Goal: Information Seeking & Learning: Learn about a topic

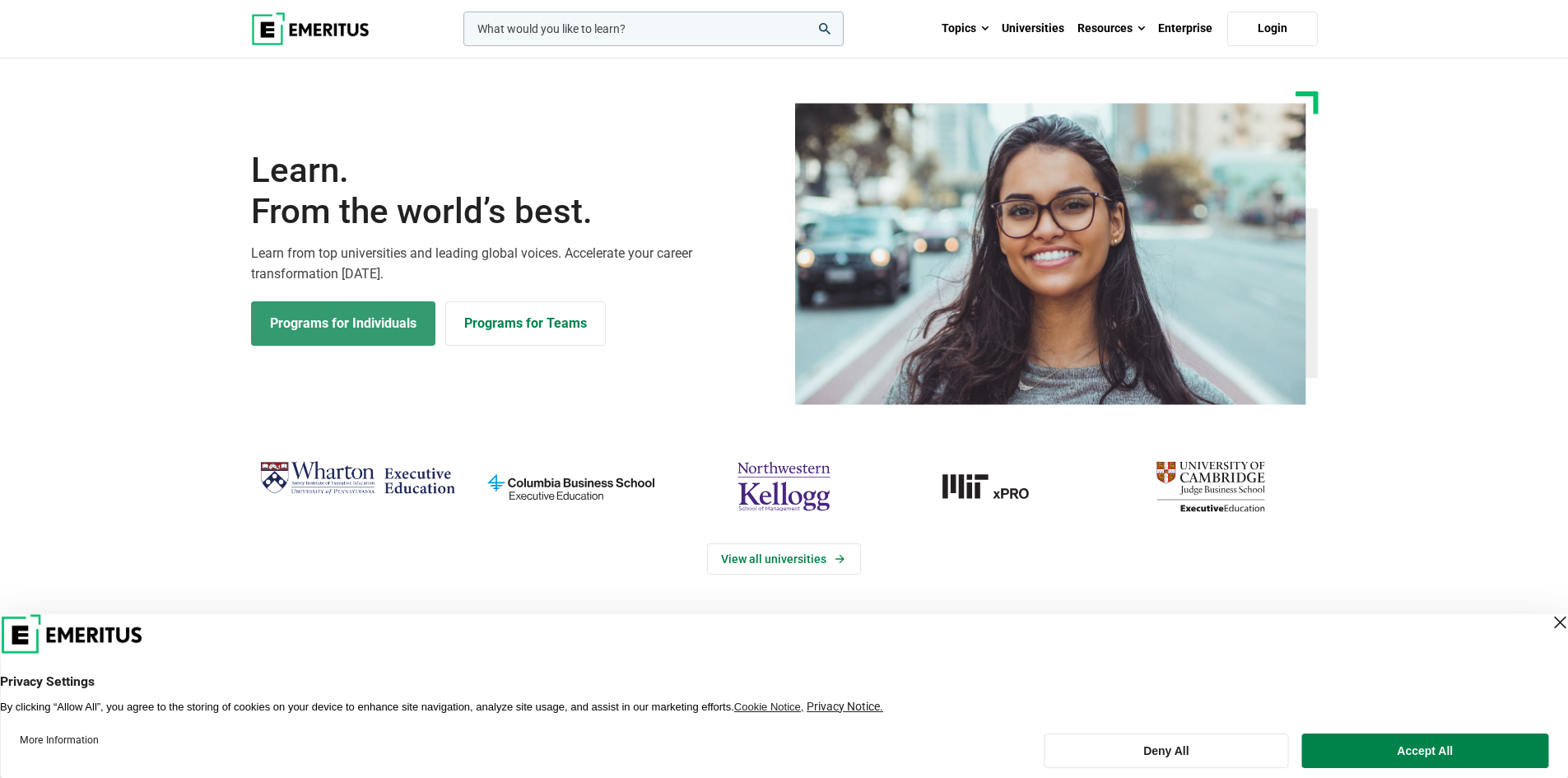
click at [360, 315] on link "Programs for Individuals" at bounding box center [343, 324] width 185 height 44
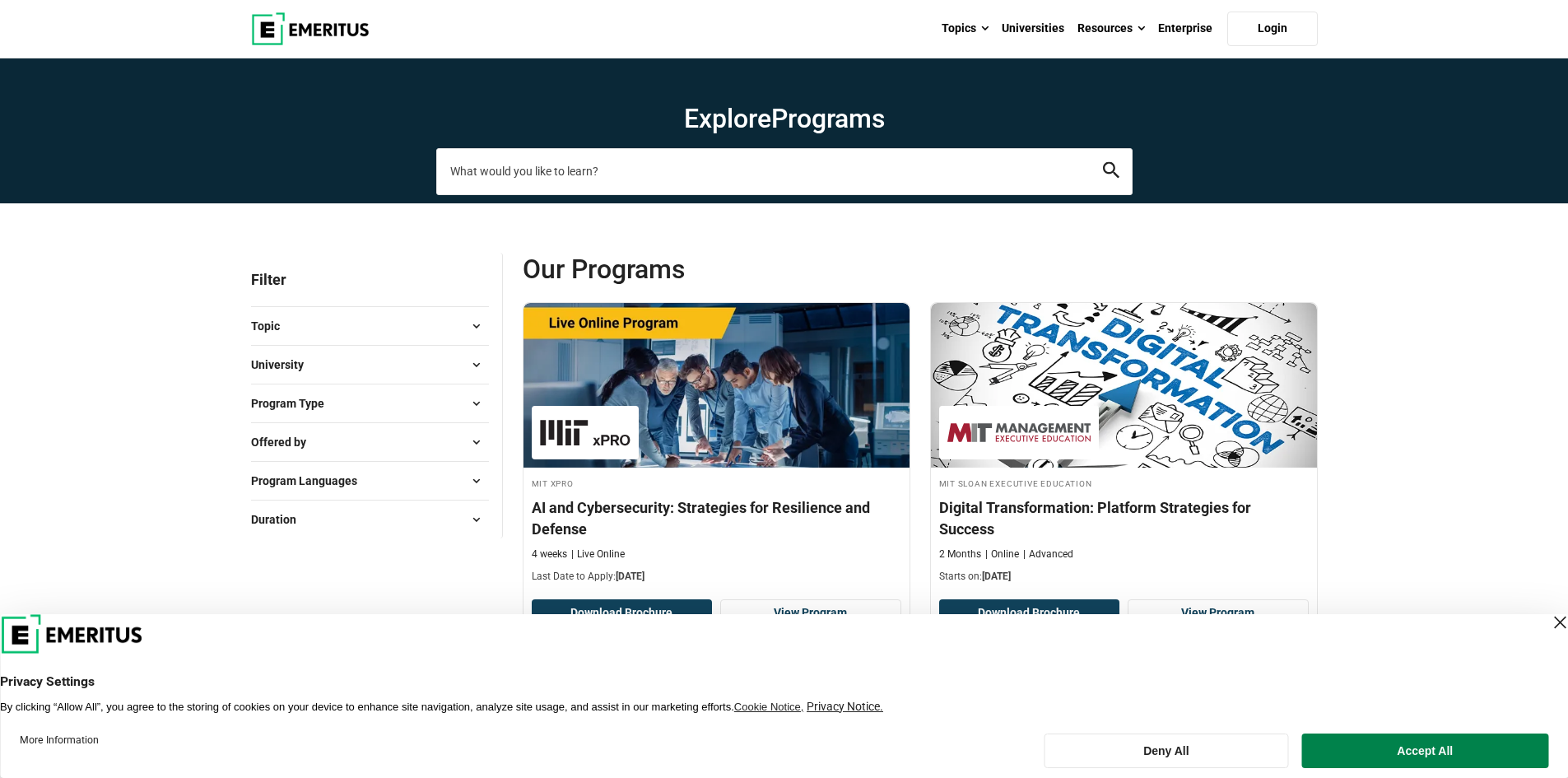
click at [554, 161] on input "search-page" at bounding box center [784, 172] width 696 height 46
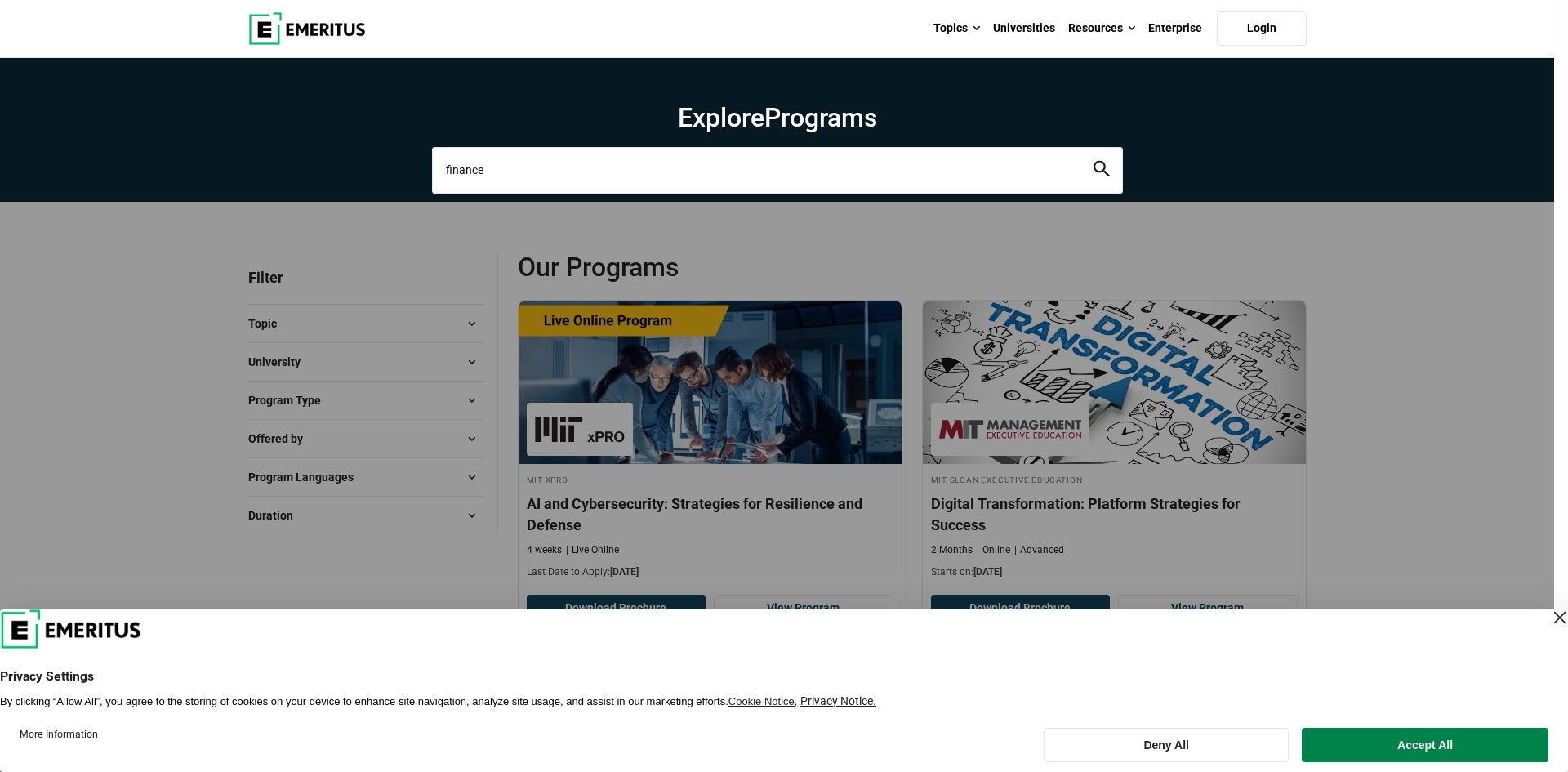
type input "finance"
click at [1094, 161] on button "search" at bounding box center [1102, 169] width 17 height 18
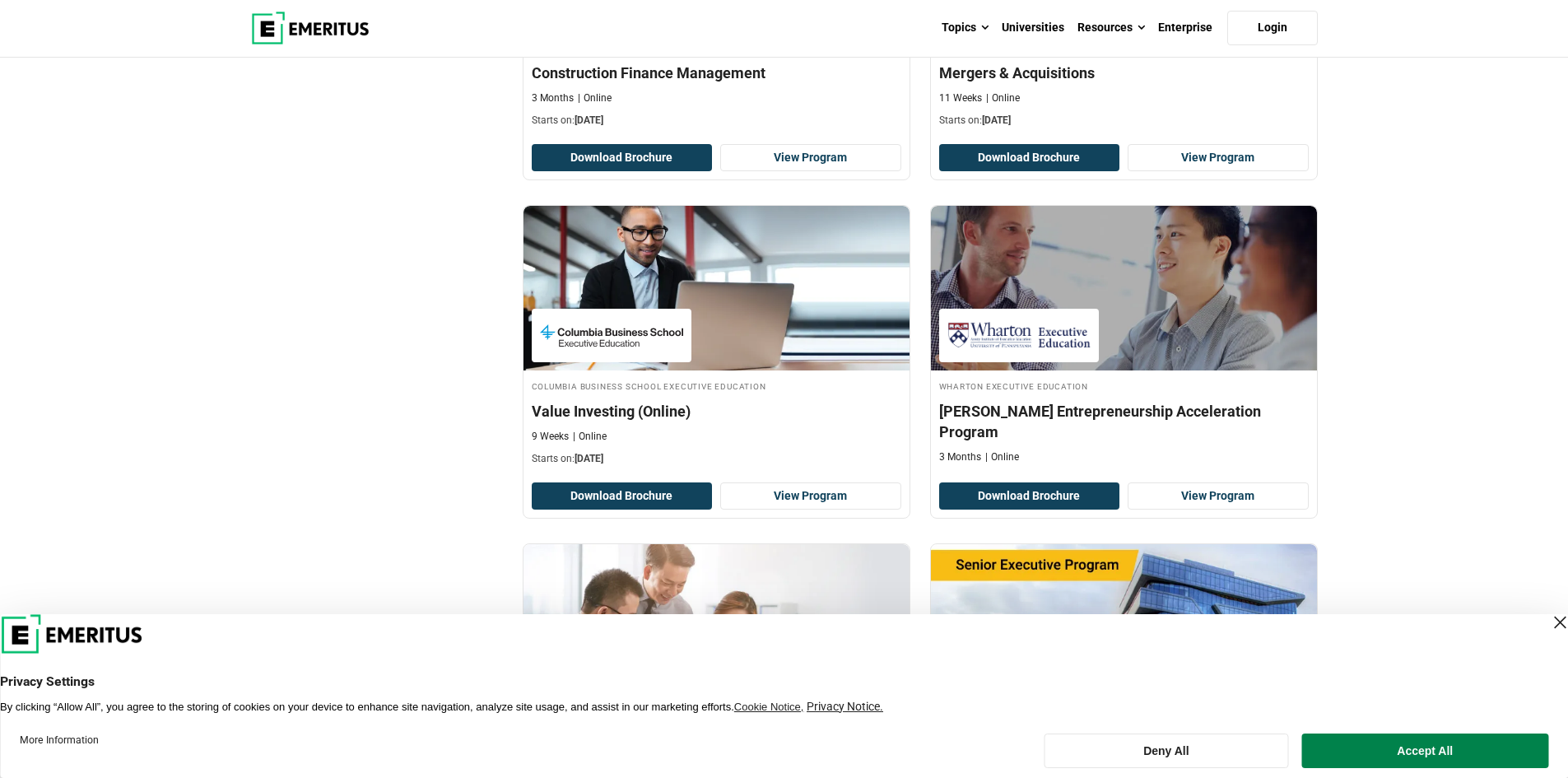
scroll to position [823, 0]
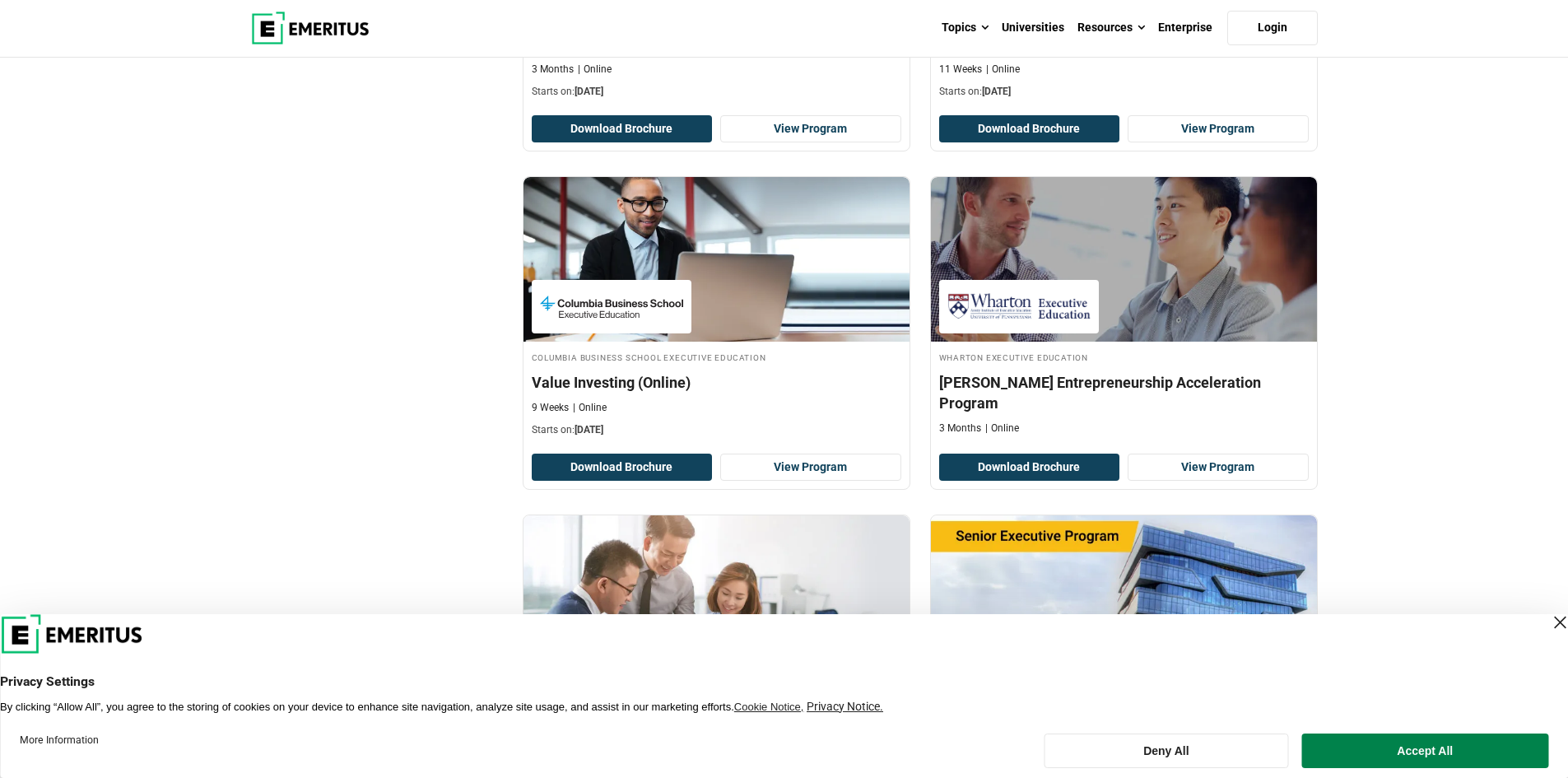
click at [1548, 621] on div "Close Layer" at bounding box center [1559, 622] width 23 height 23
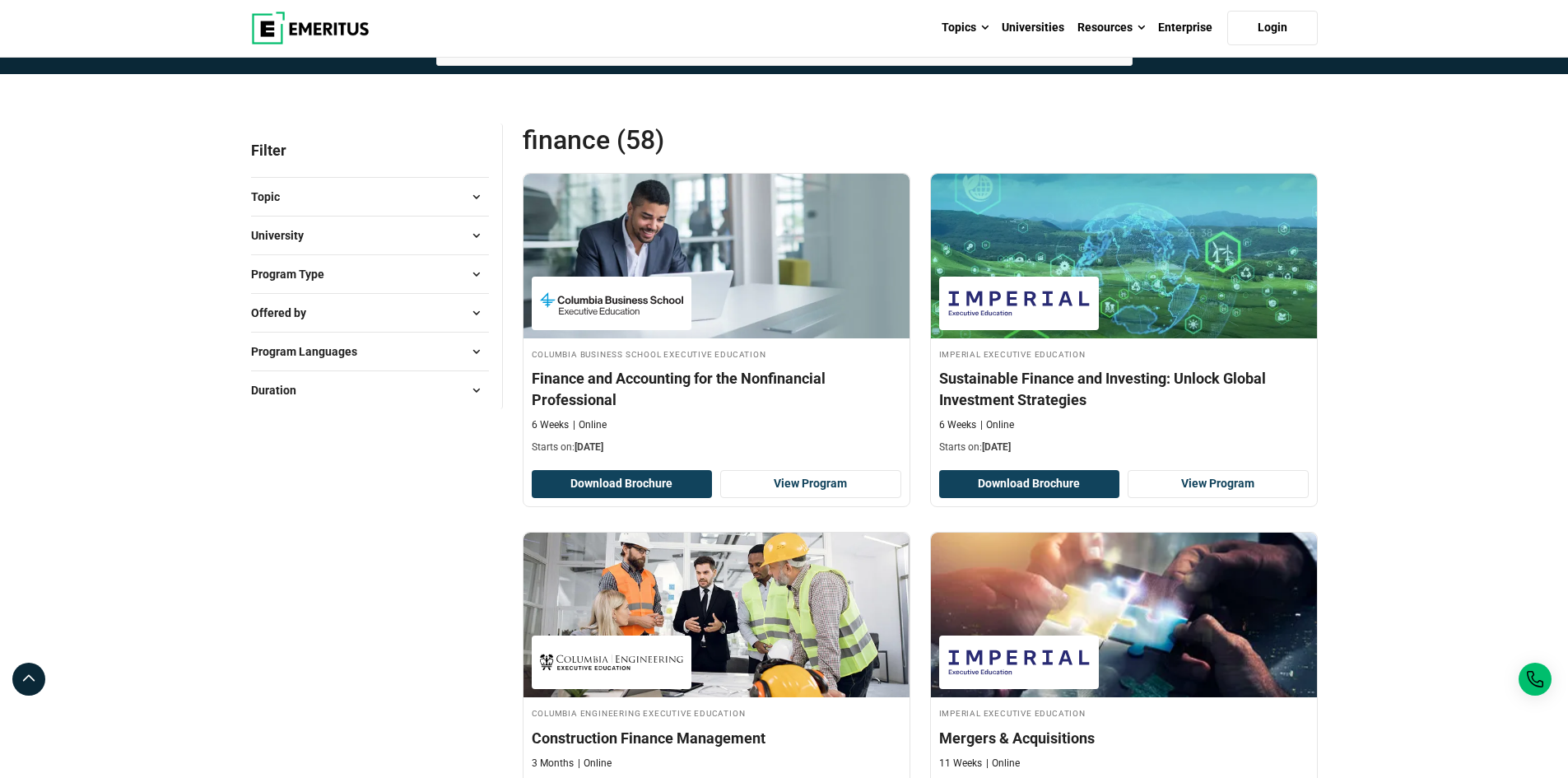
scroll to position [0, 0]
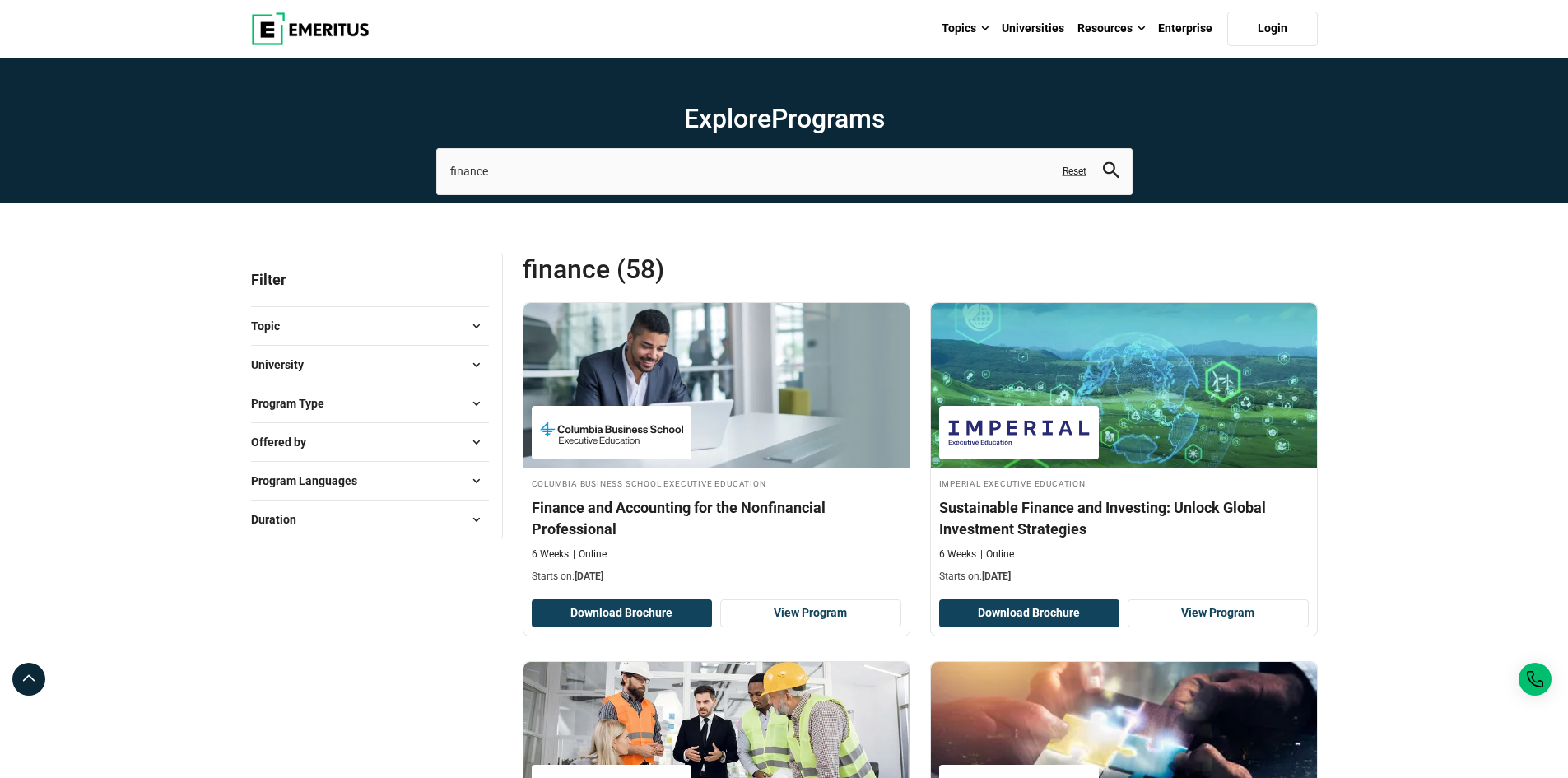
click at [1072, 177] on link "Reset" at bounding box center [1074, 172] width 24 height 14
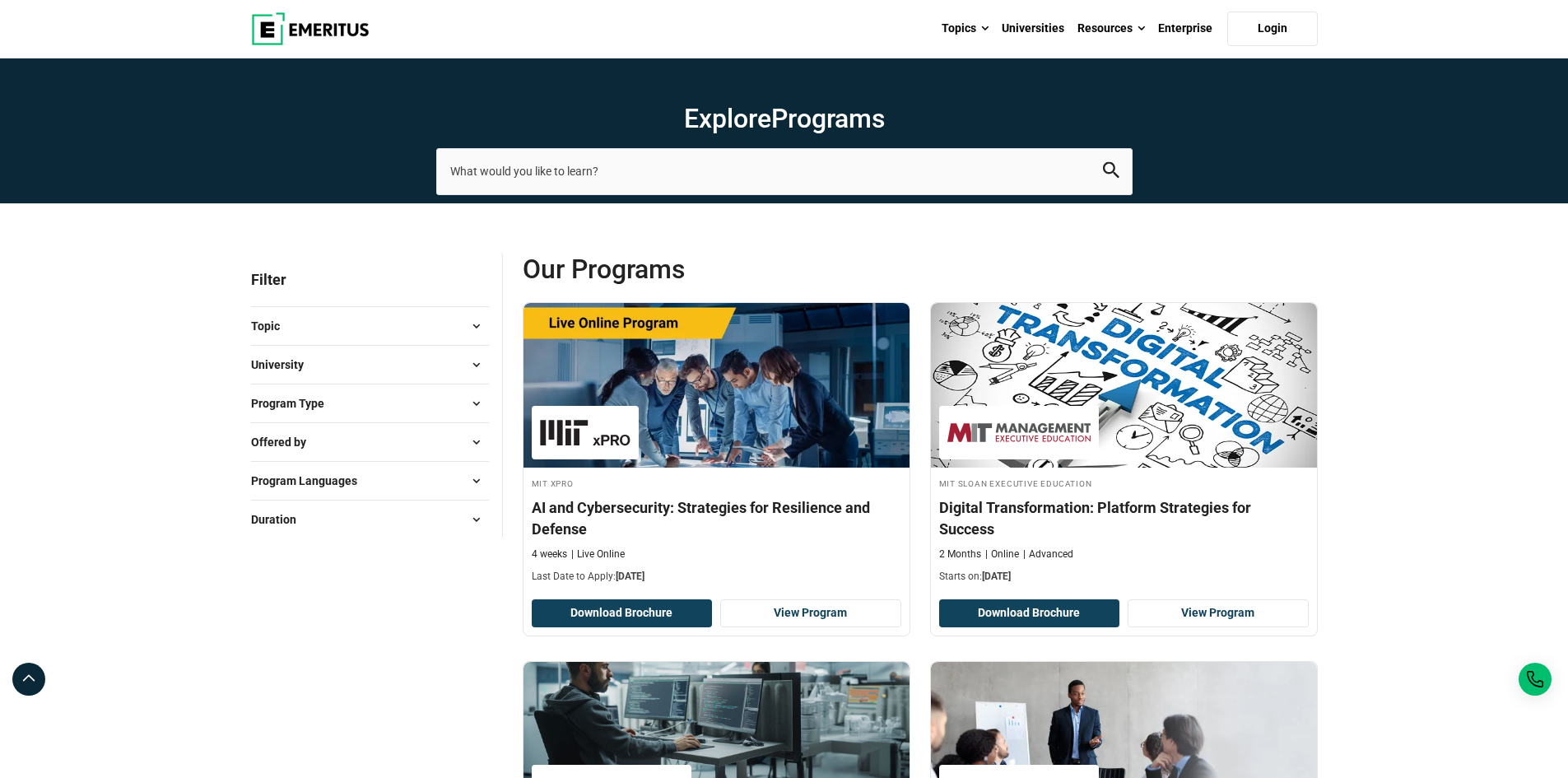
click at [477, 332] on span at bounding box center [476, 326] width 25 height 25
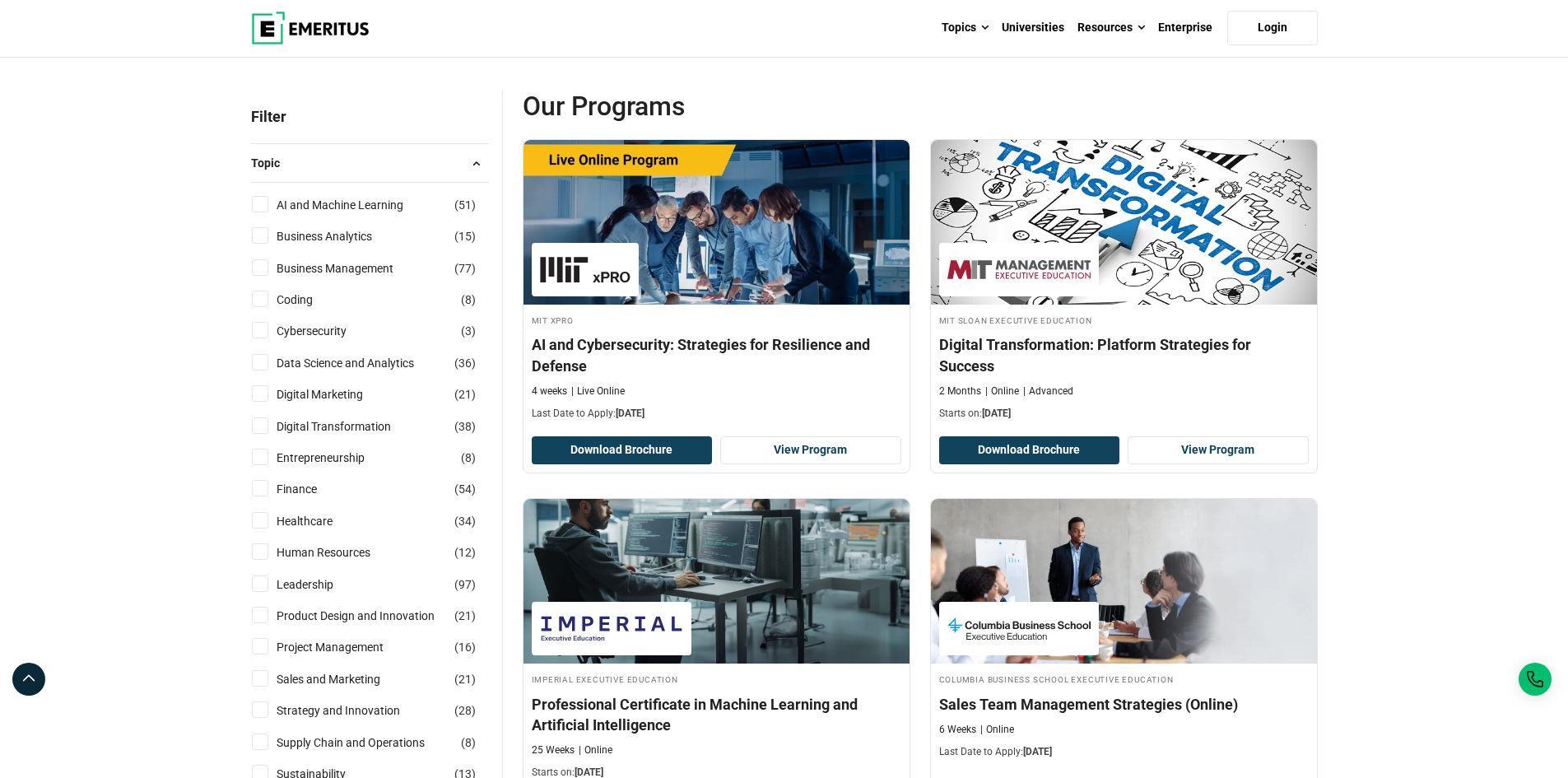
scroll to position [164, 0]
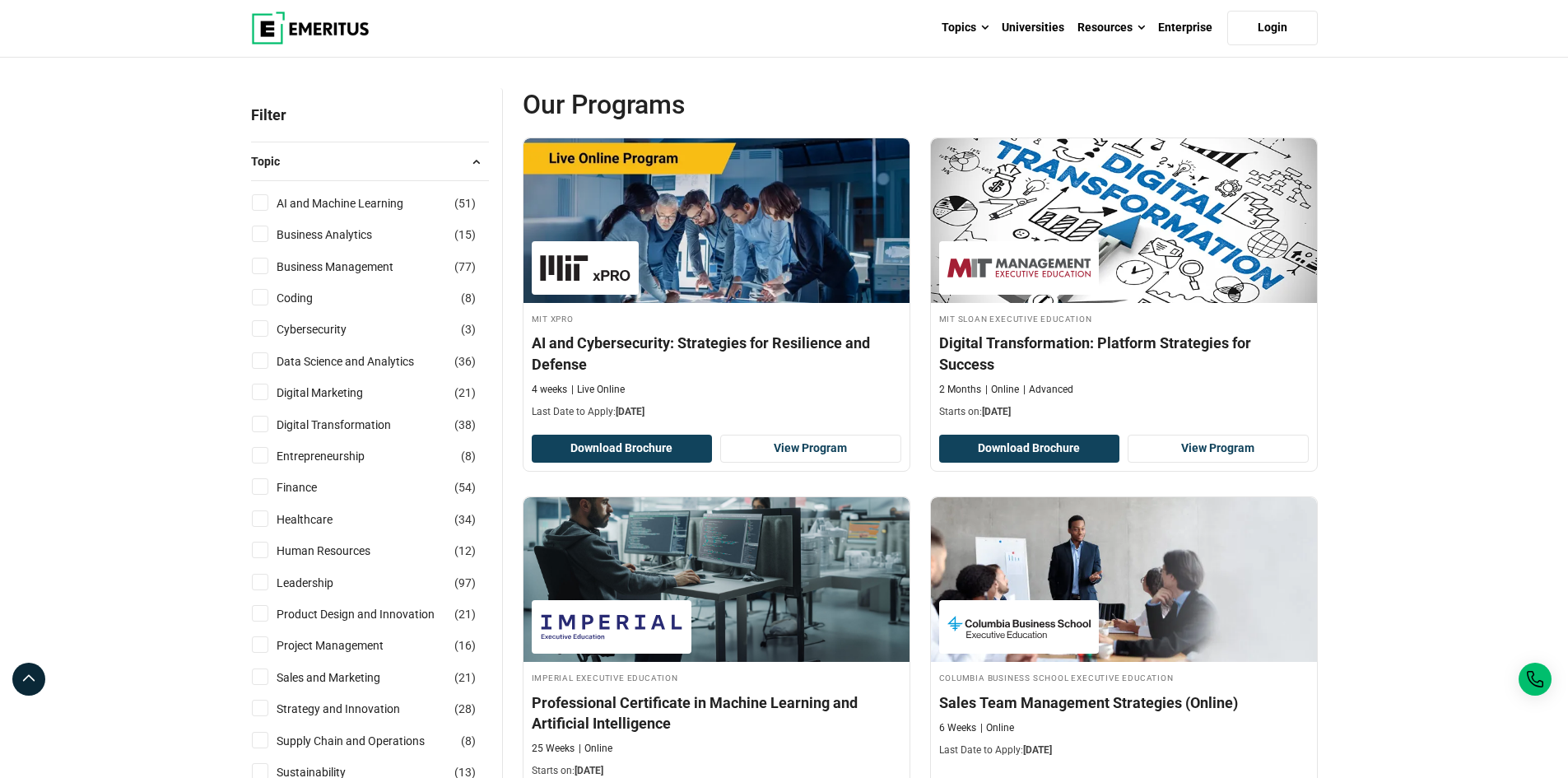
click at [261, 486] on input "Finance ( 54 )" at bounding box center [260, 486] width 17 height 17
checkbox input "true"
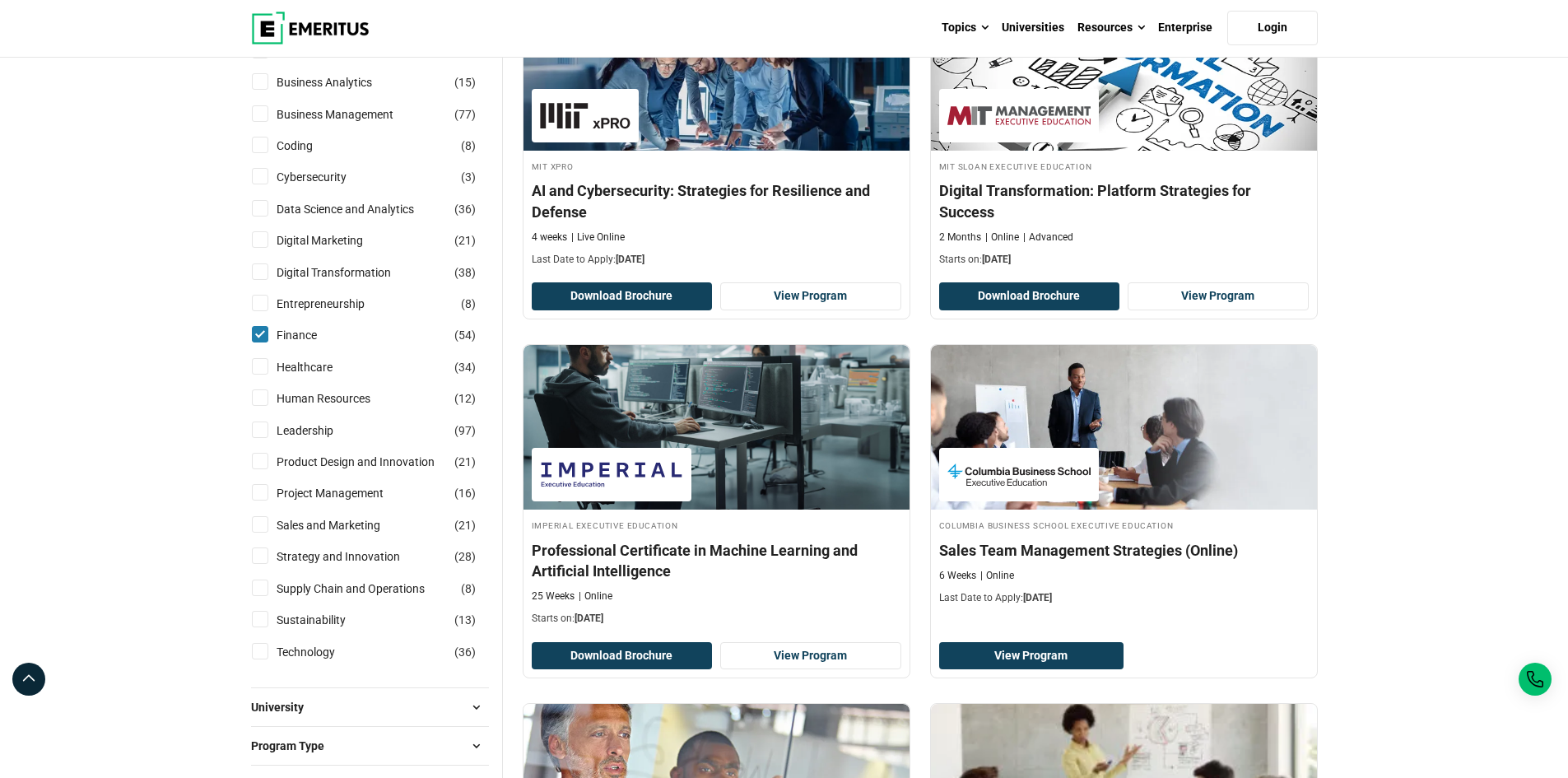
scroll to position [329, 0]
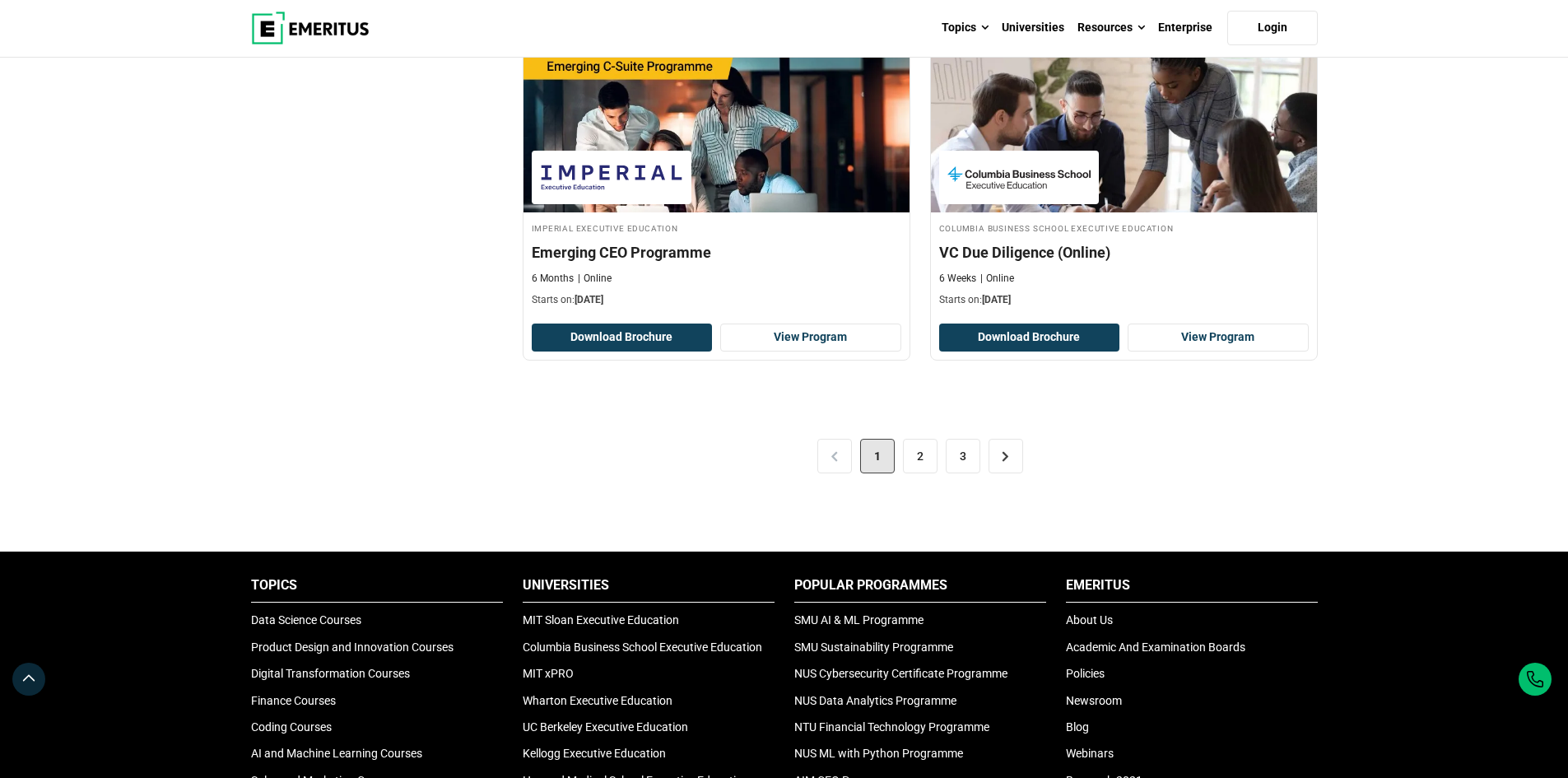
scroll to position [3375, 0]
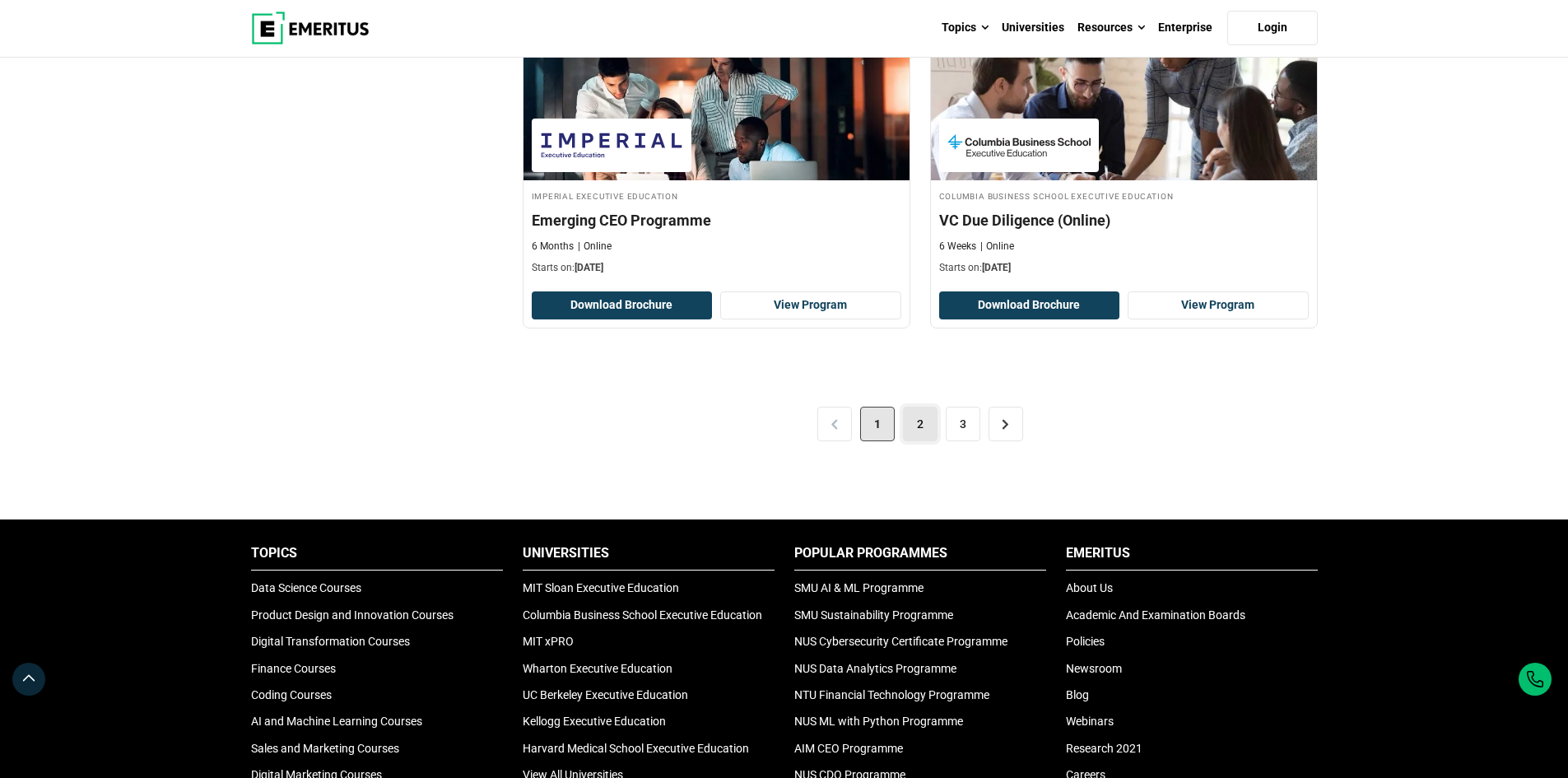
click at [919, 419] on link "2" at bounding box center [919, 423] width 34 height 34
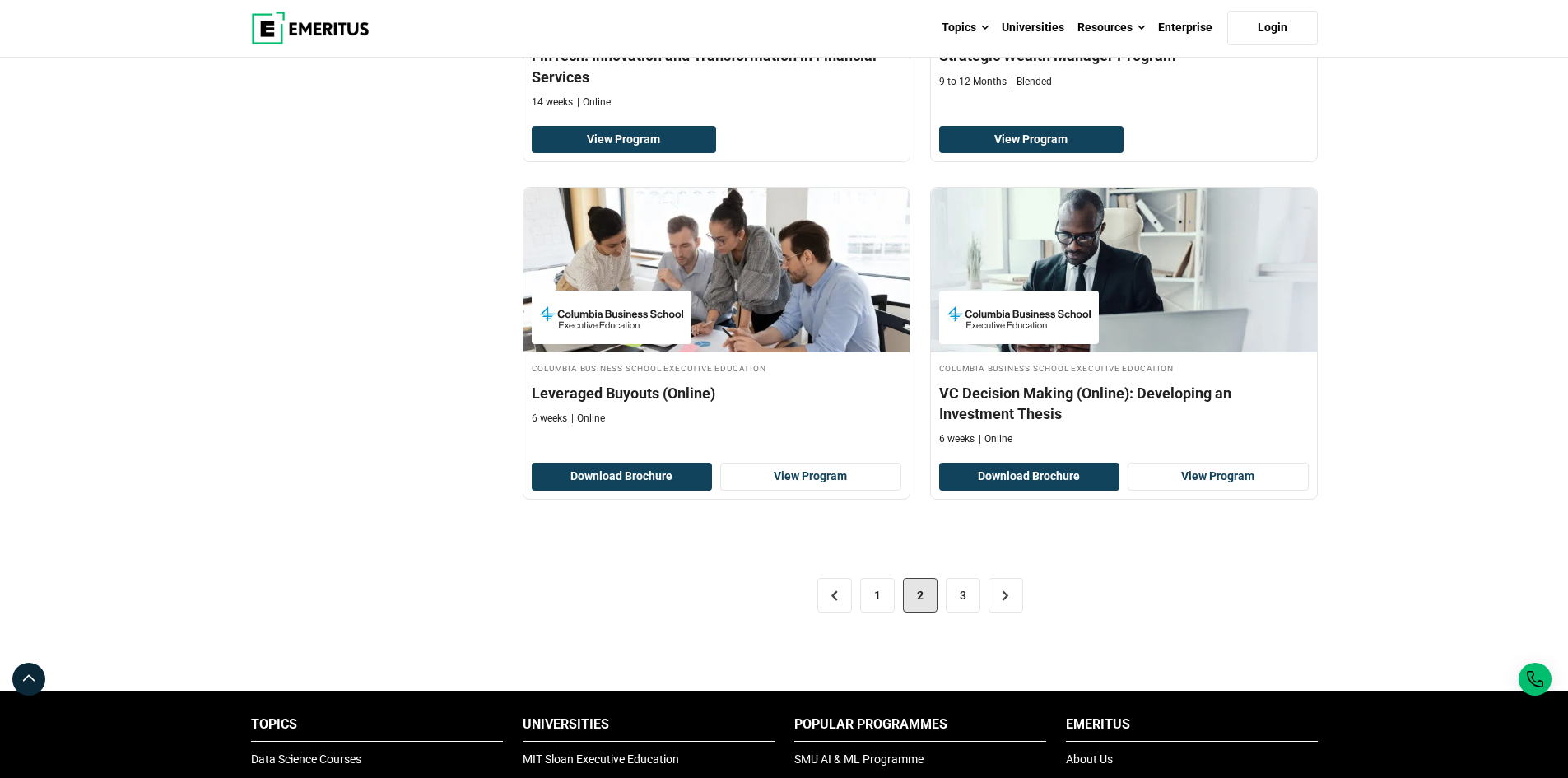
scroll to position [3210, 0]
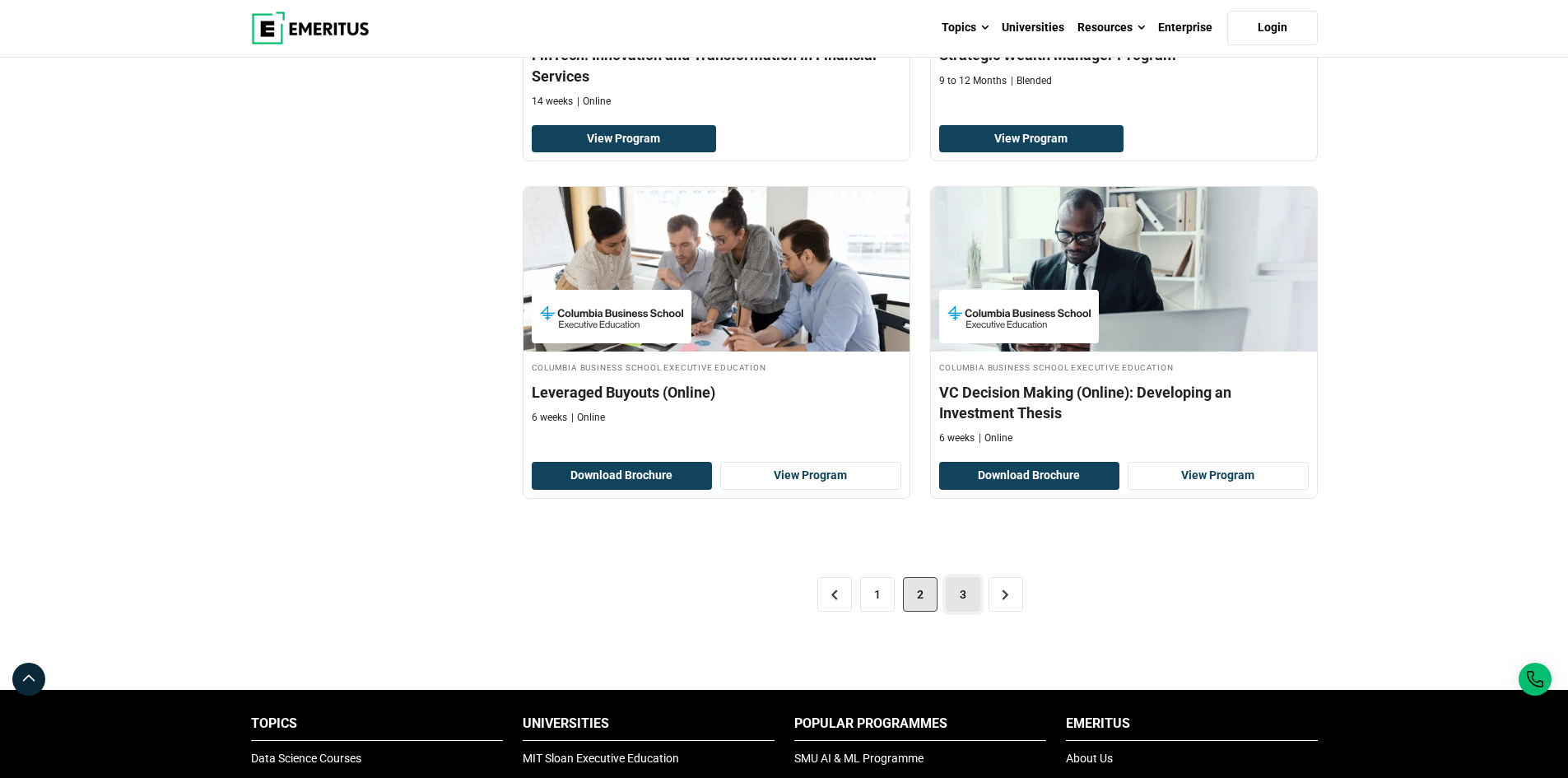
click at [951, 597] on link "3" at bounding box center [963, 594] width 34 height 34
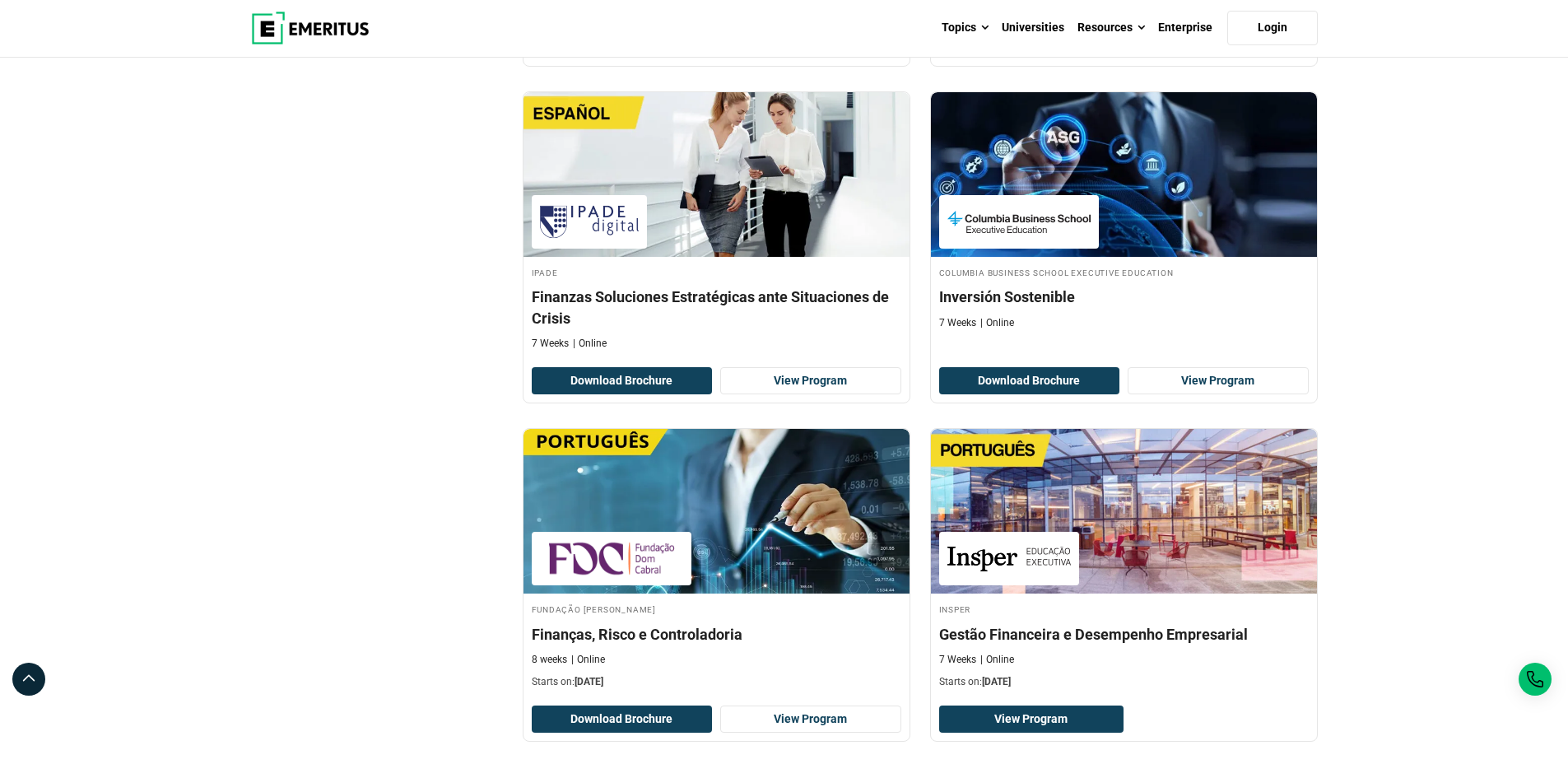
scroll to position [2057, 0]
